Goal: Information Seeking & Learning: Learn about a topic

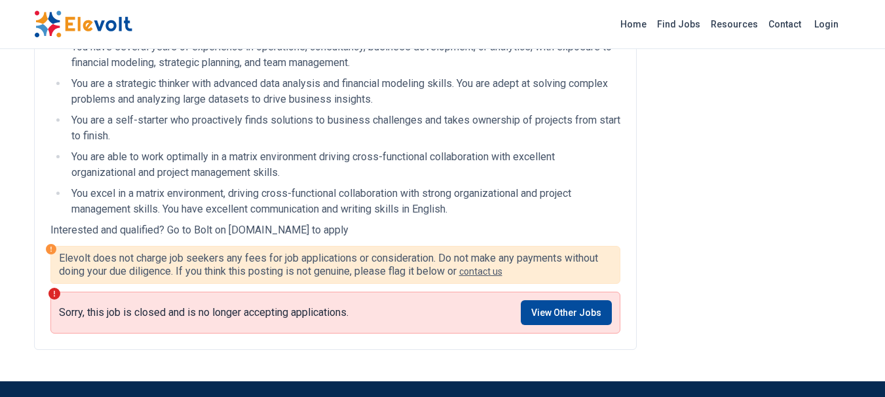
scroll to position [393, 0]
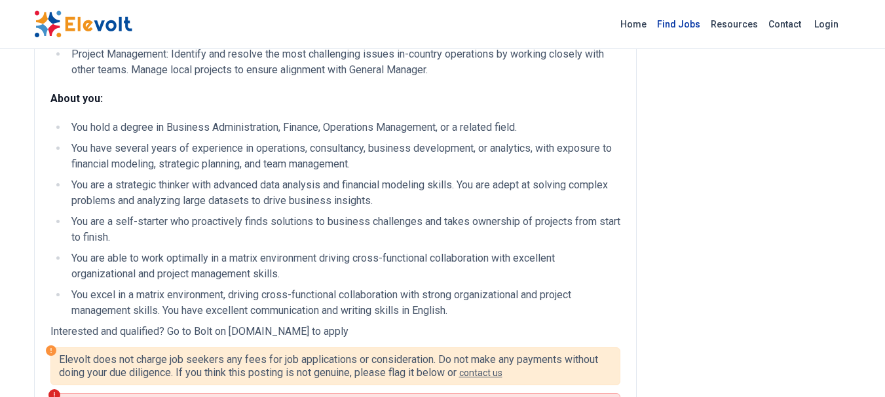
click at [682, 24] on link "Find Jobs" at bounding box center [679, 24] width 54 height 21
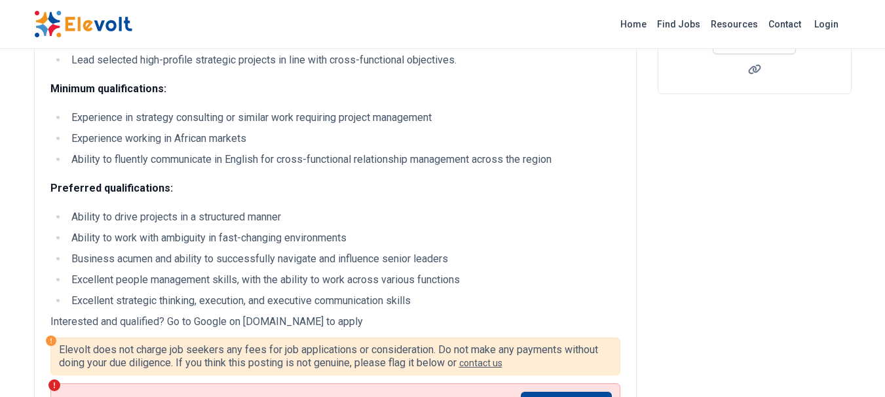
scroll to position [458, 0]
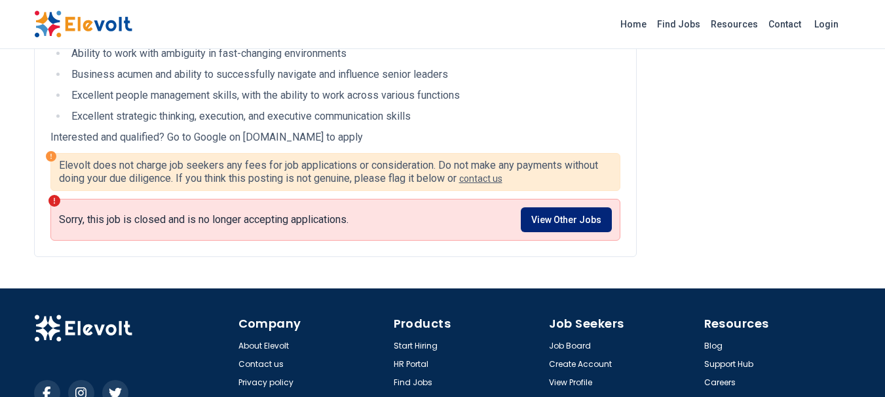
click at [595, 224] on link "View Other Jobs" at bounding box center [566, 220] width 91 height 25
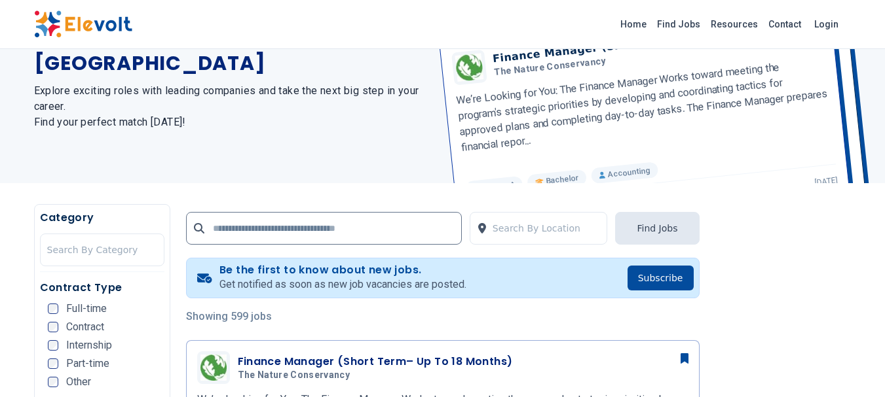
scroll to position [262, 0]
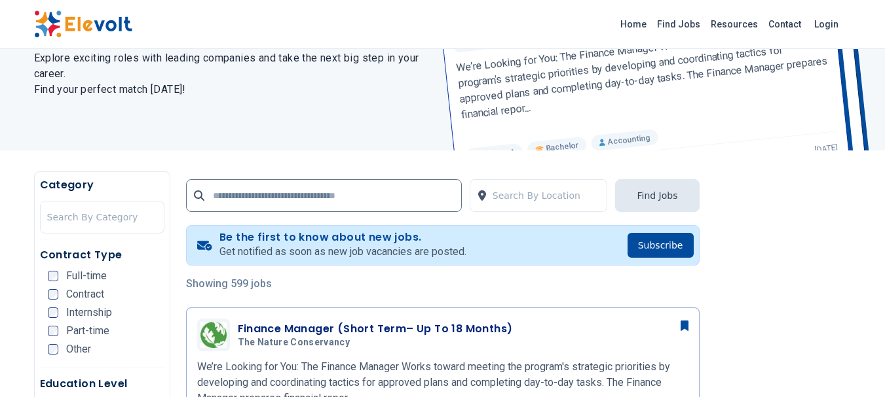
scroll to position [131, 0]
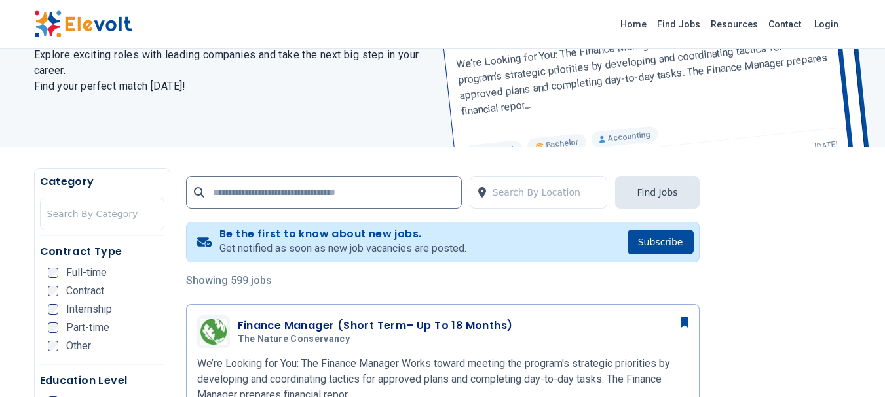
click at [63, 270] on div "Full-time" at bounding box center [77, 273] width 59 height 10
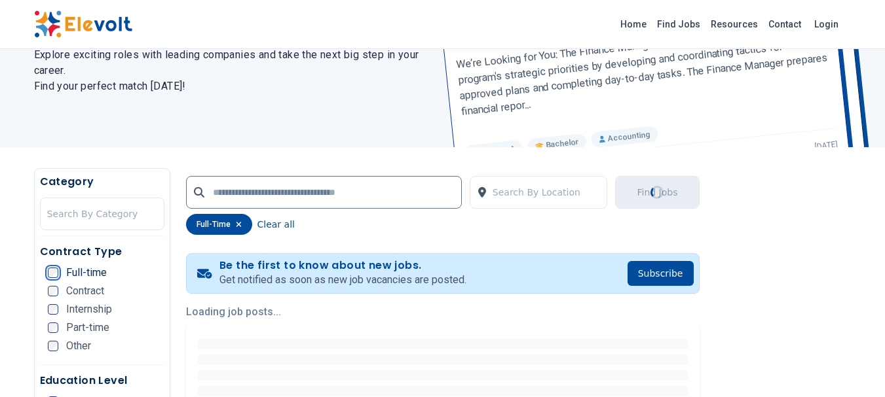
scroll to position [393, 0]
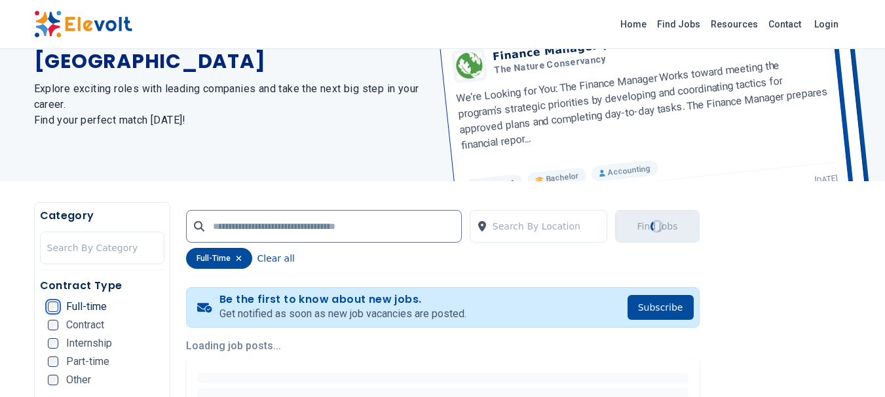
scroll to position [196, 0]
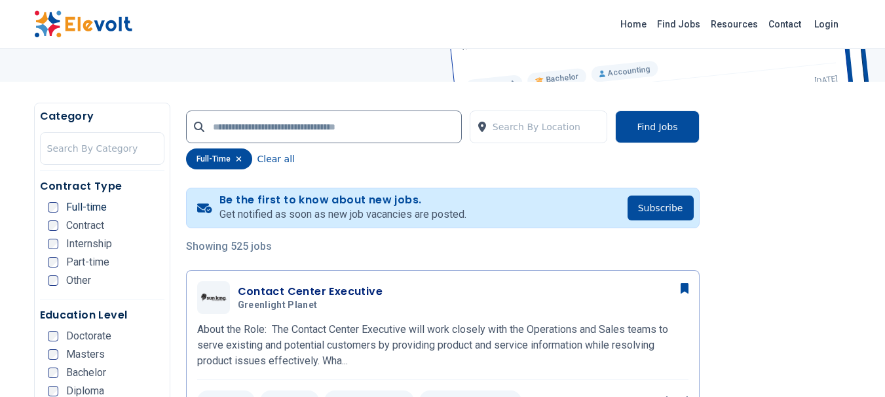
click at [86, 355] on span "Masters" at bounding box center [85, 355] width 39 height 10
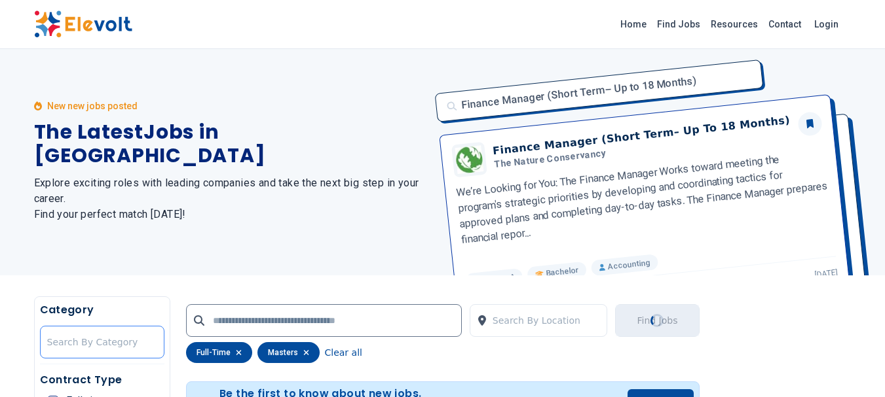
scroll to position [0, 0]
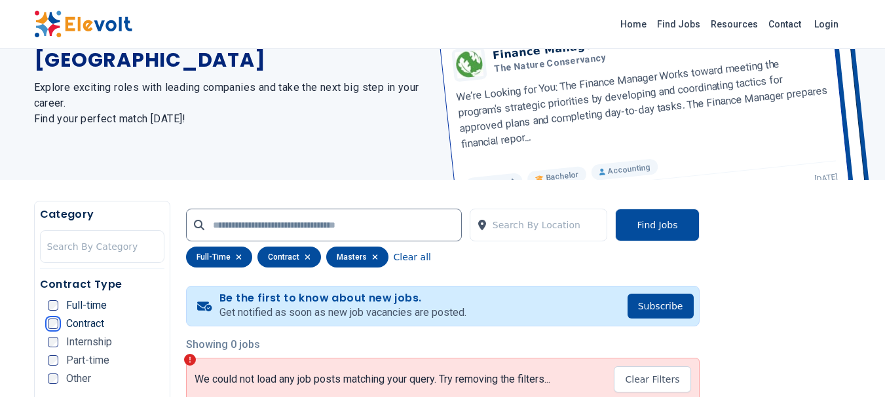
scroll to position [196, 0]
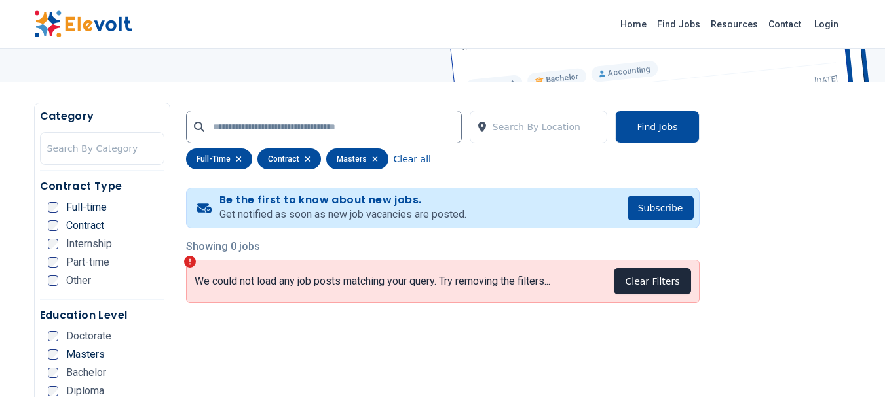
click at [674, 287] on button "Clear Filters" at bounding box center [652, 281] width 77 height 26
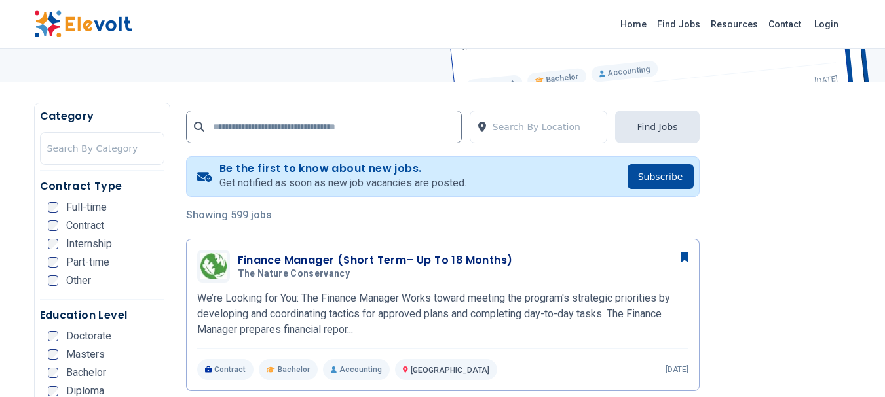
scroll to position [0, 0]
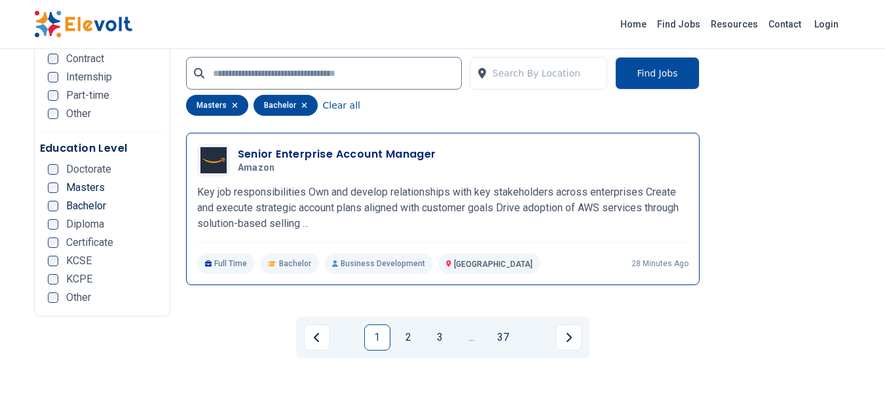
scroll to position [2685, 0]
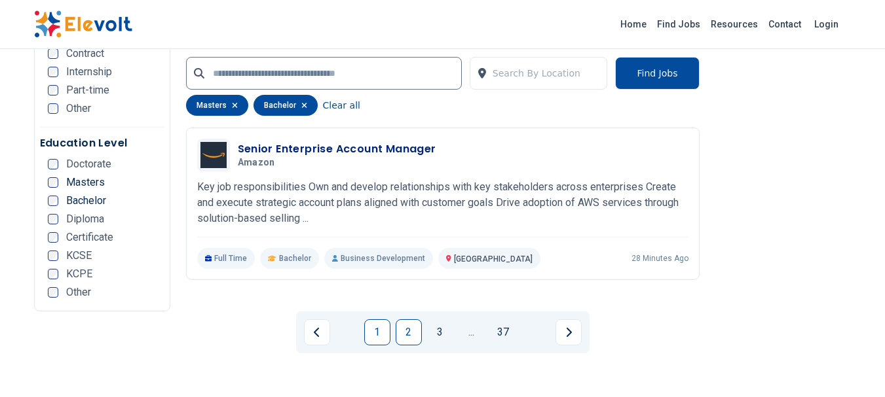
click at [408, 320] on link "2" at bounding box center [409, 333] width 26 height 26
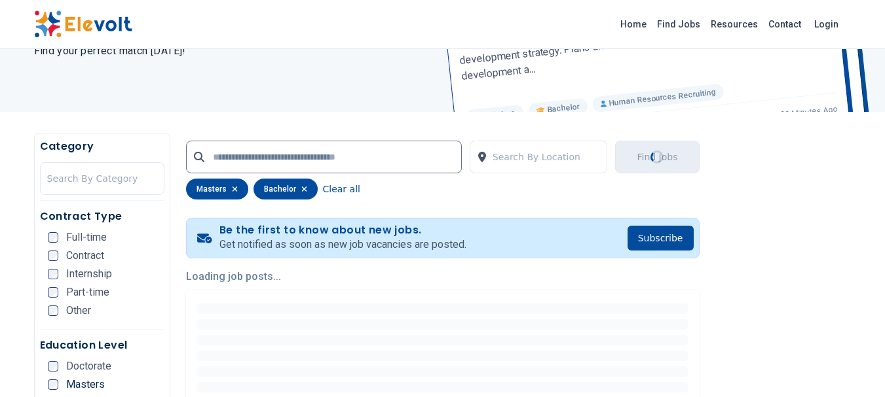
scroll to position [72, 0]
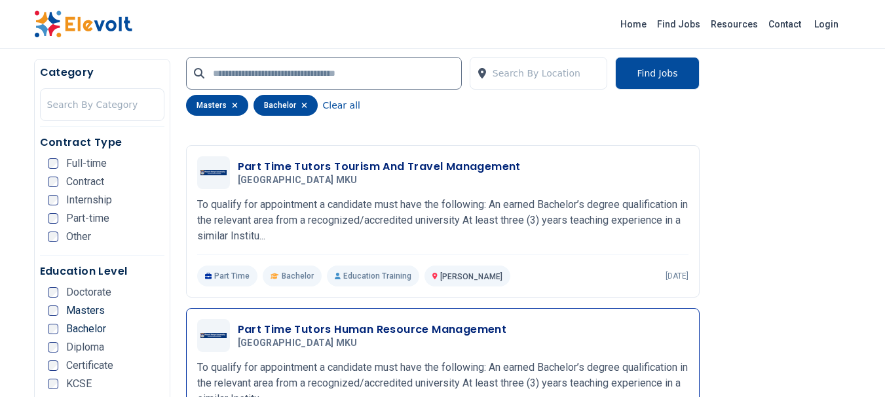
scroll to position [2619, 0]
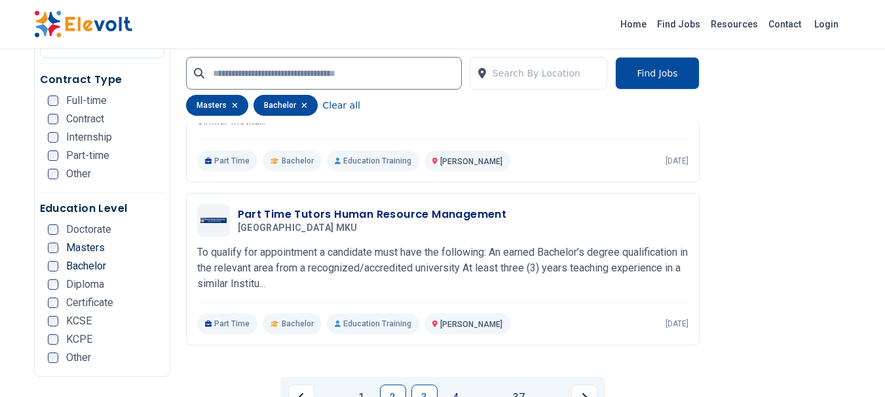
click at [422, 385] on link "3" at bounding box center [424, 398] width 26 height 26
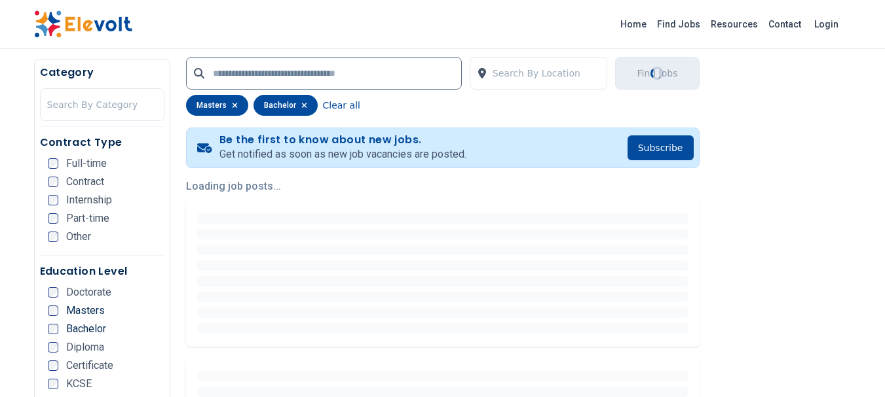
scroll to position [262, 0]
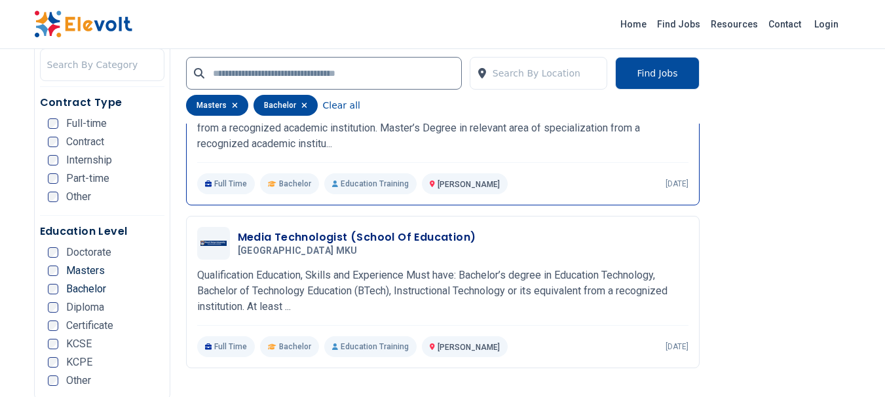
scroll to position [2619, 0]
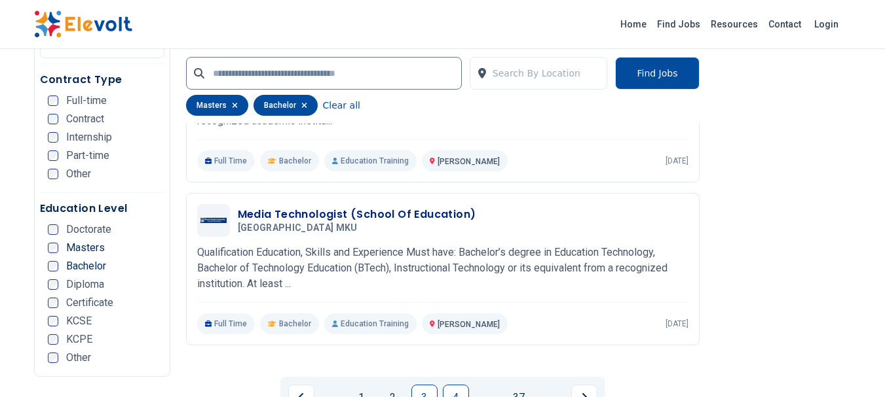
click at [453, 385] on link "4" at bounding box center [456, 398] width 26 height 26
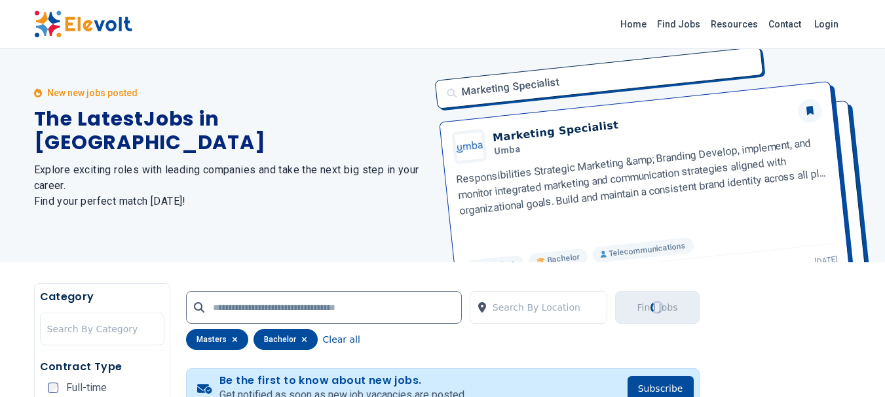
scroll to position [0, 0]
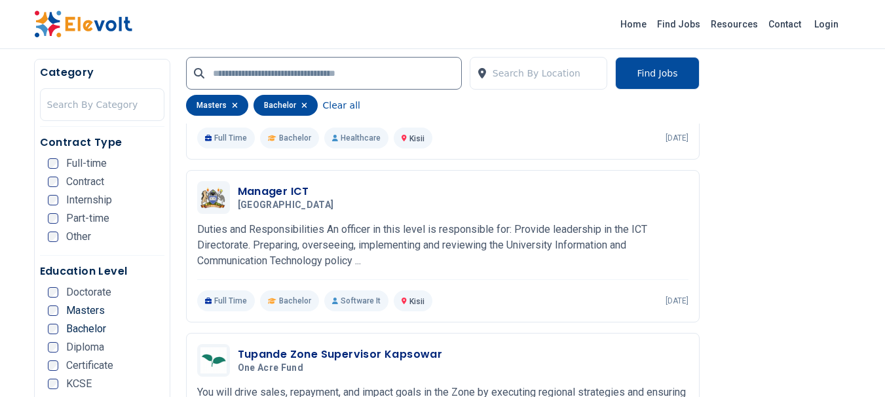
scroll to position [1113, 0]
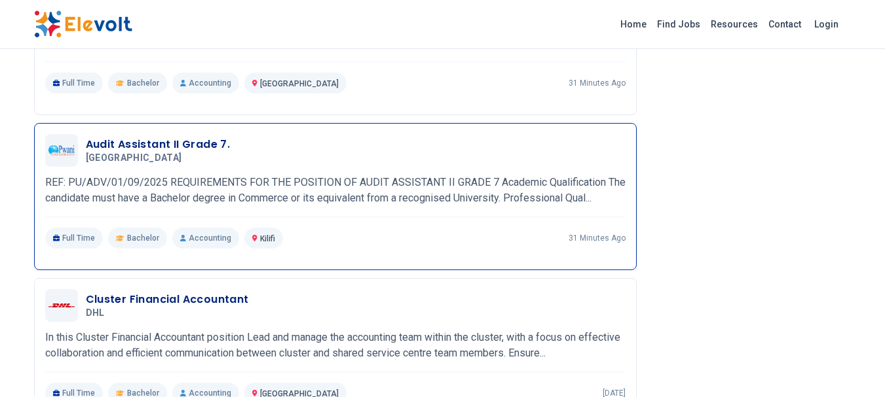
scroll to position [856, 0]
